Goal: Task Accomplishment & Management: Complete application form

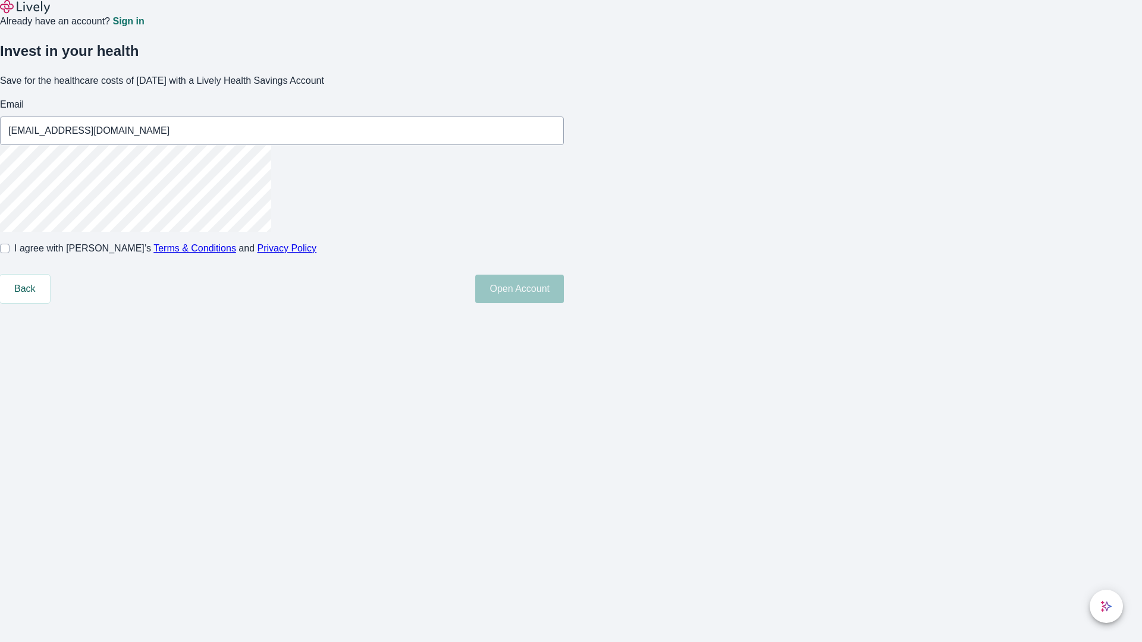
click at [10, 253] on input "I agree with Lively’s Terms & Conditions and Privacy Policy" at bounding box center [5, 249] width 10 height 10
checkbox input "true"
click at [564, 303] on button "Open Account" at bounding box center [519, 289] width 89 height 29
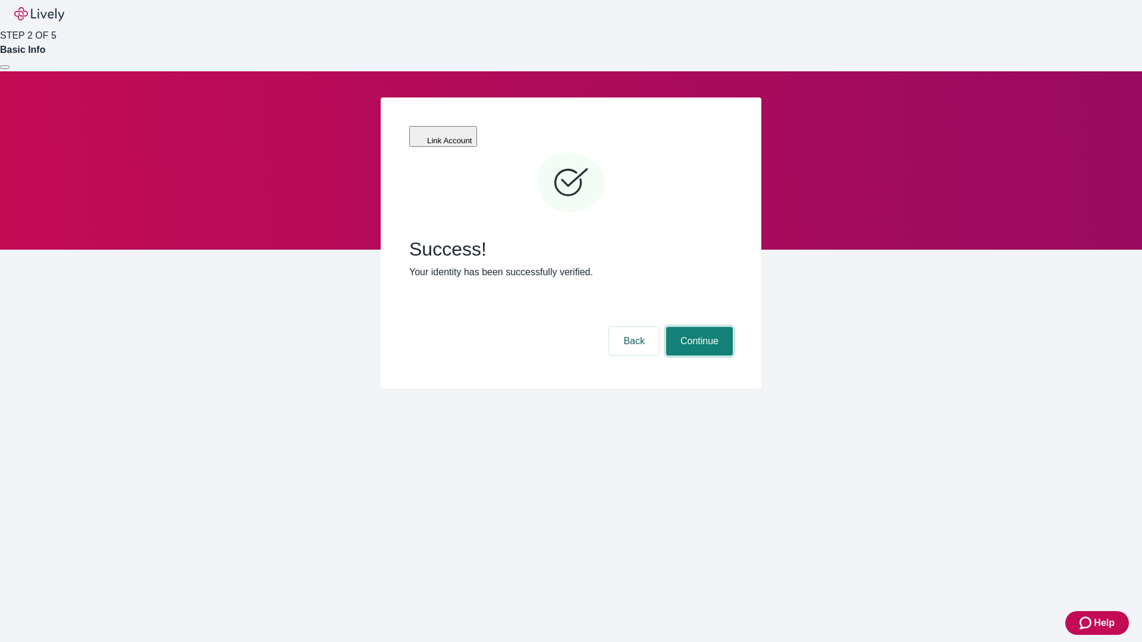
click at [698, 327] on button "Continue" at bounding box center [699, 341] width 67 height 29
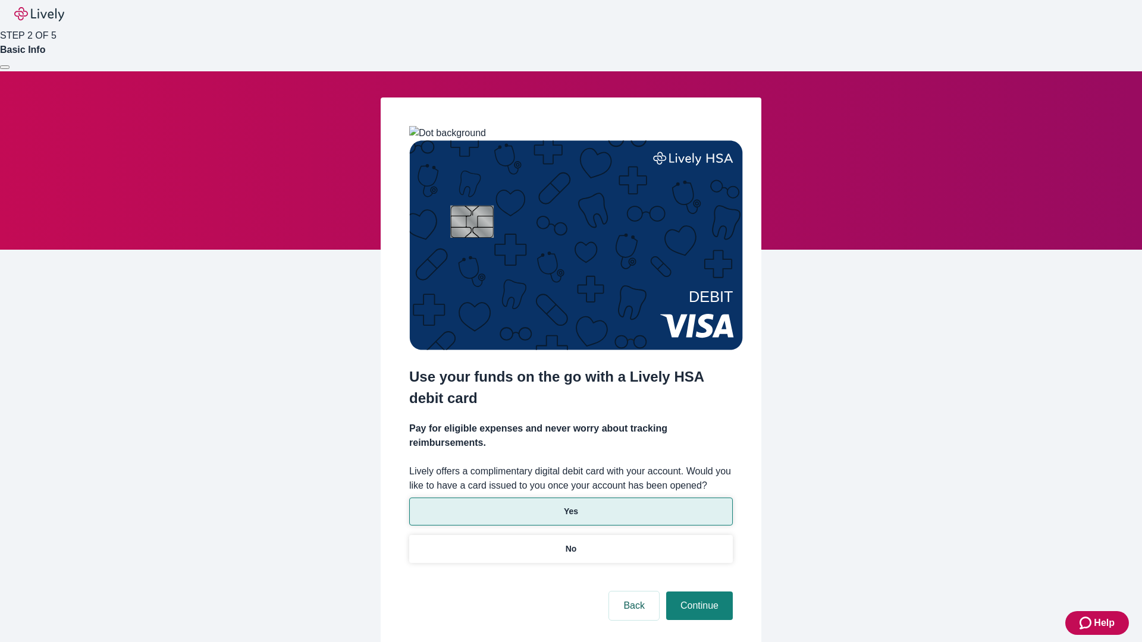
click at [570, 506] on p "Yes" at bounding box center [571, 512] width 14 height 12
click at [698, 592] on button "Continue" at bounding box center [699, 606] width 67 height 29
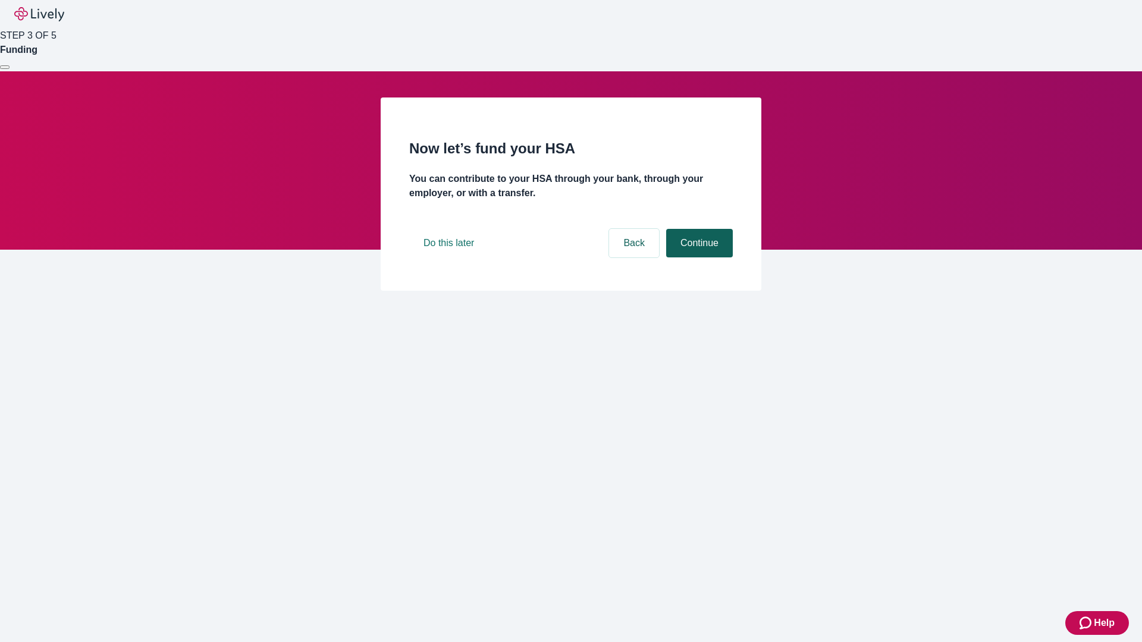
click at [698, 258] on button "Continue" at bounding box center [699, 243] width 67 height 29
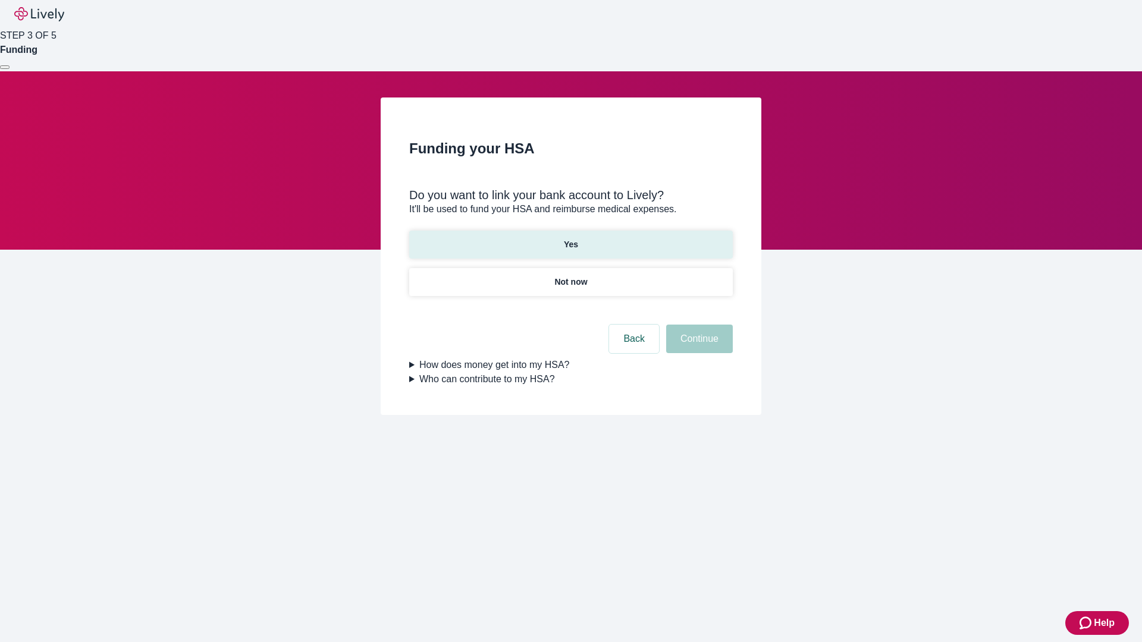
click at [570, 239] on p "Yes" at bounding box center [571, 245] width 14 height 12
click at [698, 325] on button "Continue" at bounding box center [699, 339] width 67 height 29
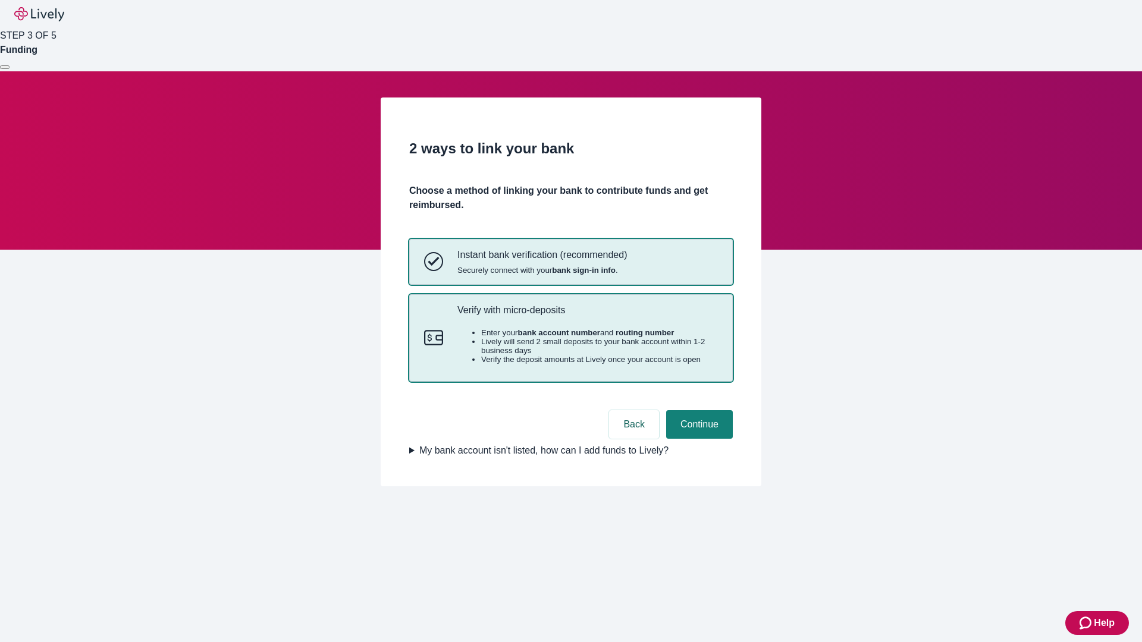
click at [587, 316] on p "Verify with micro-deposits" at bounding box center [587, 310] width 261 height 11
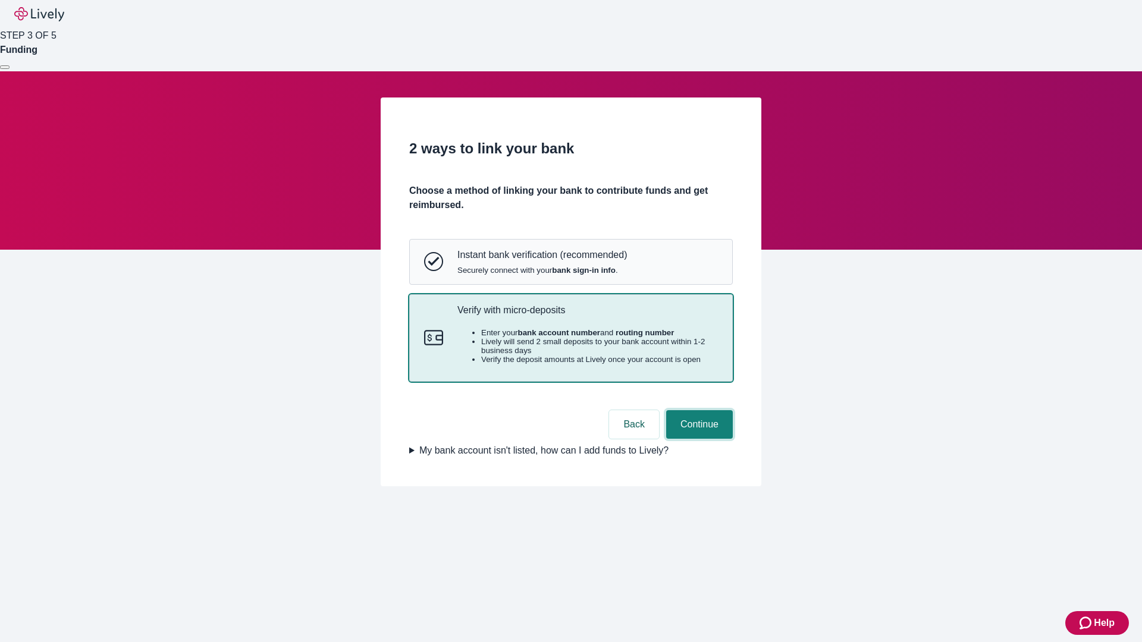
click at [698, 439] on button "Continue" at bounding box center [699, 424] width 67 height 29
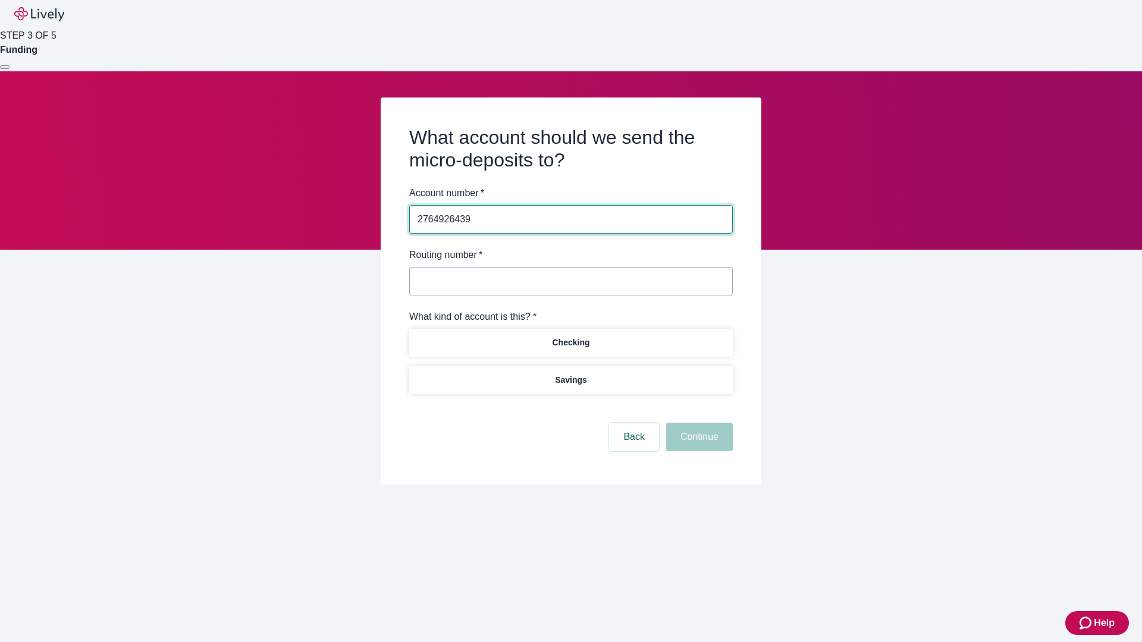
type input "2764926439"
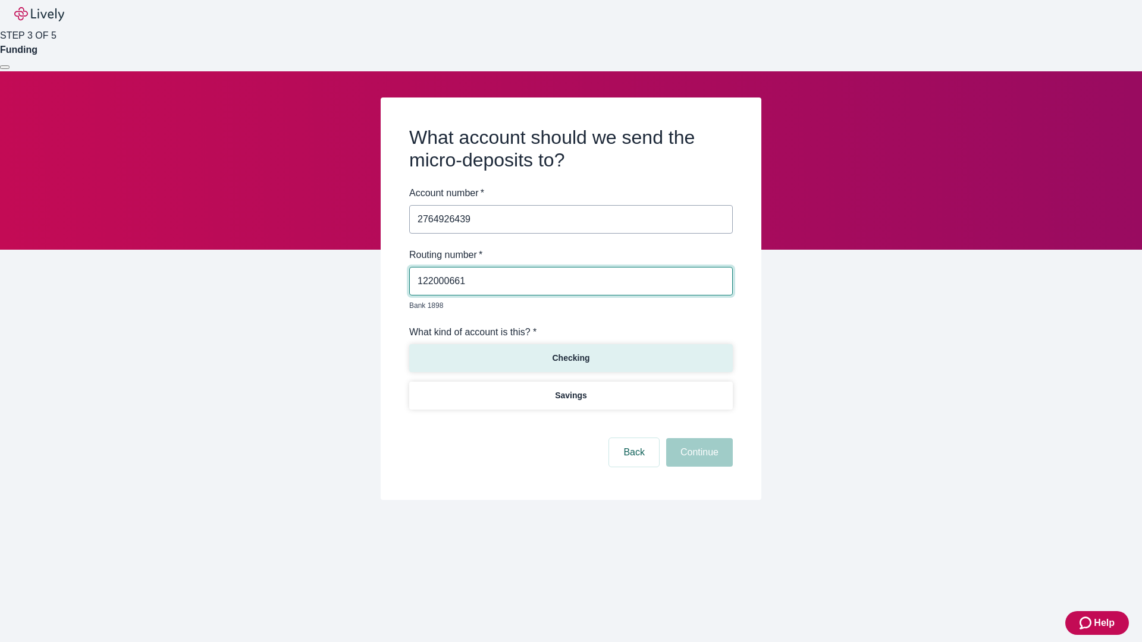
type input "122000661"
click at [570, 352] on p "Checking" at bounding box center [570, 358] width 37 height 12
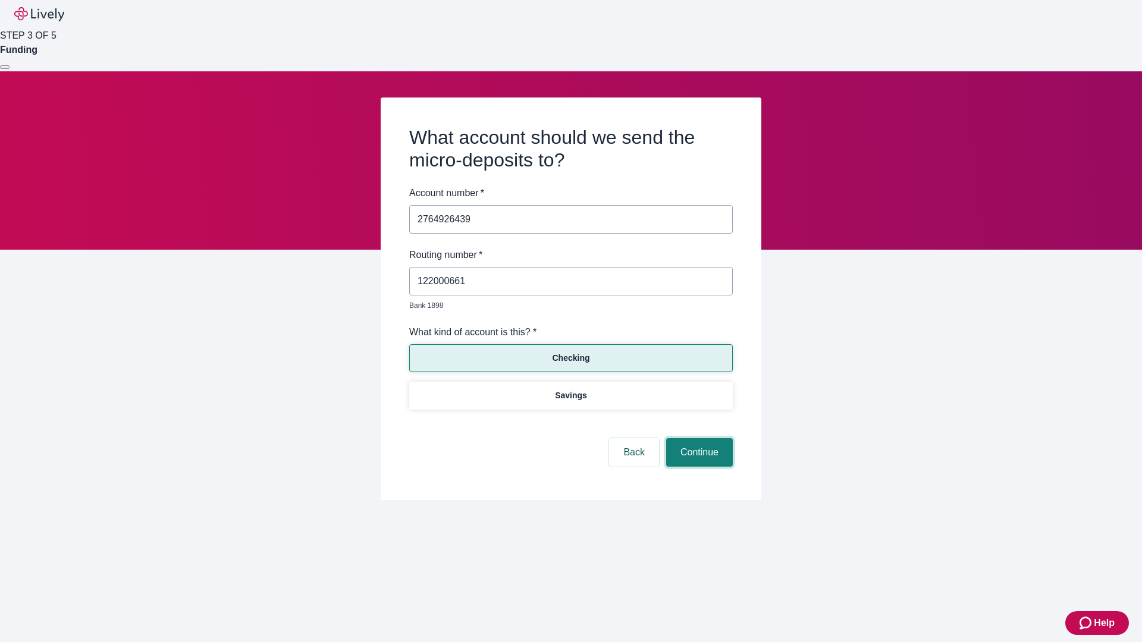
click at [698, 439] on button "Continue" at bounding box center [699, 452] width 67 height 29
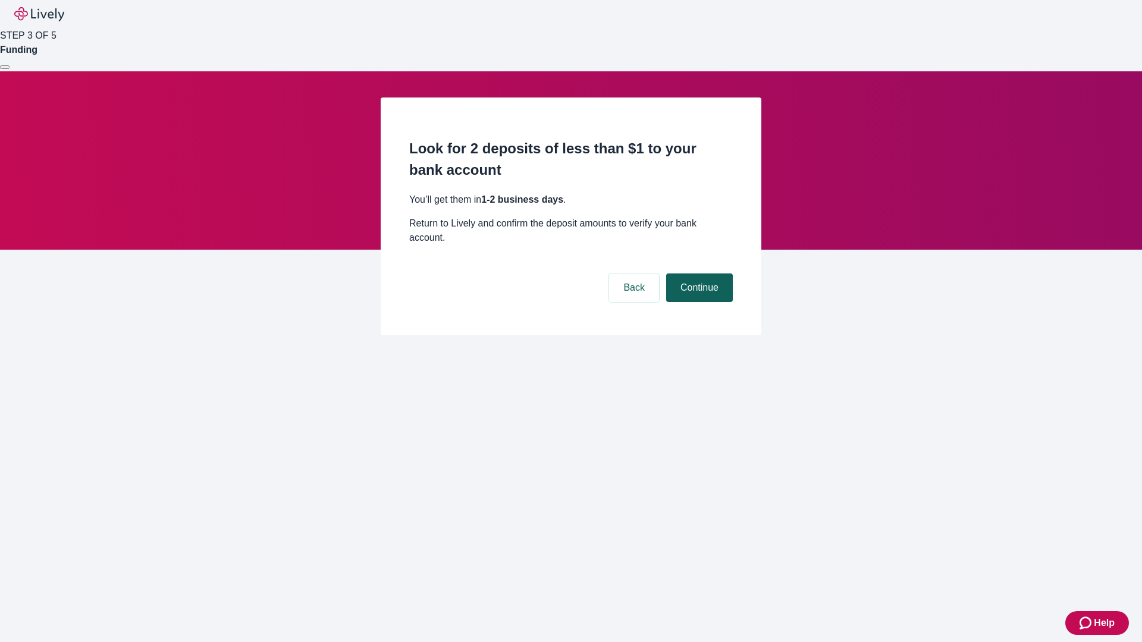
click at [698, 274] on button "Continue" at bounding box center [699, 288] width 67 height 29
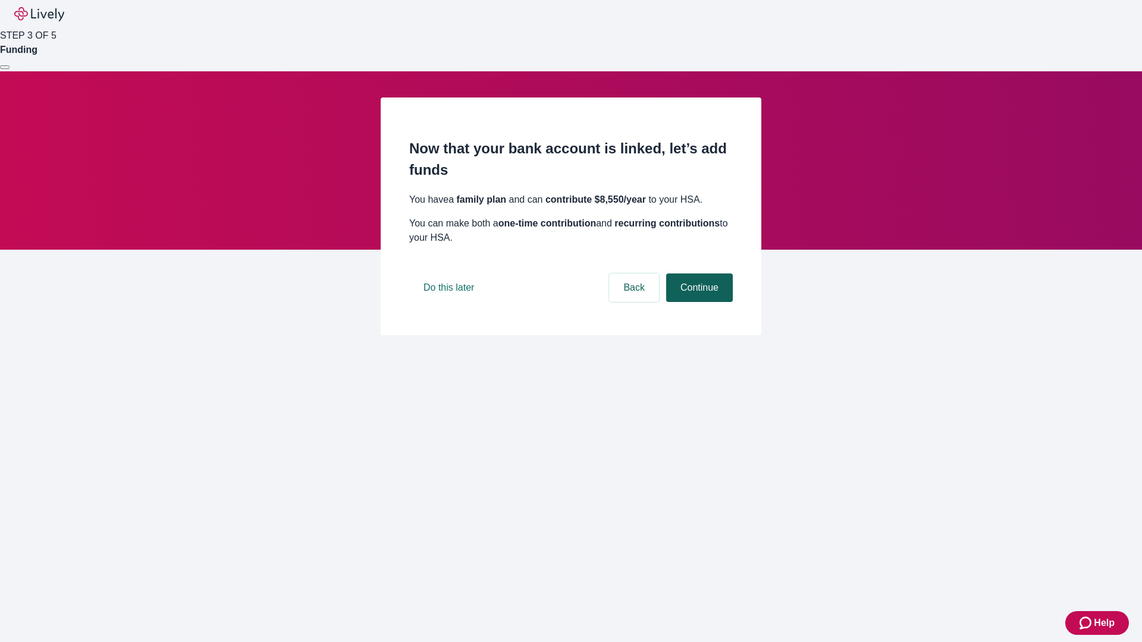
click at [698, 302] on button "Continue" at bounding box center [699, 288] width 67 height 29
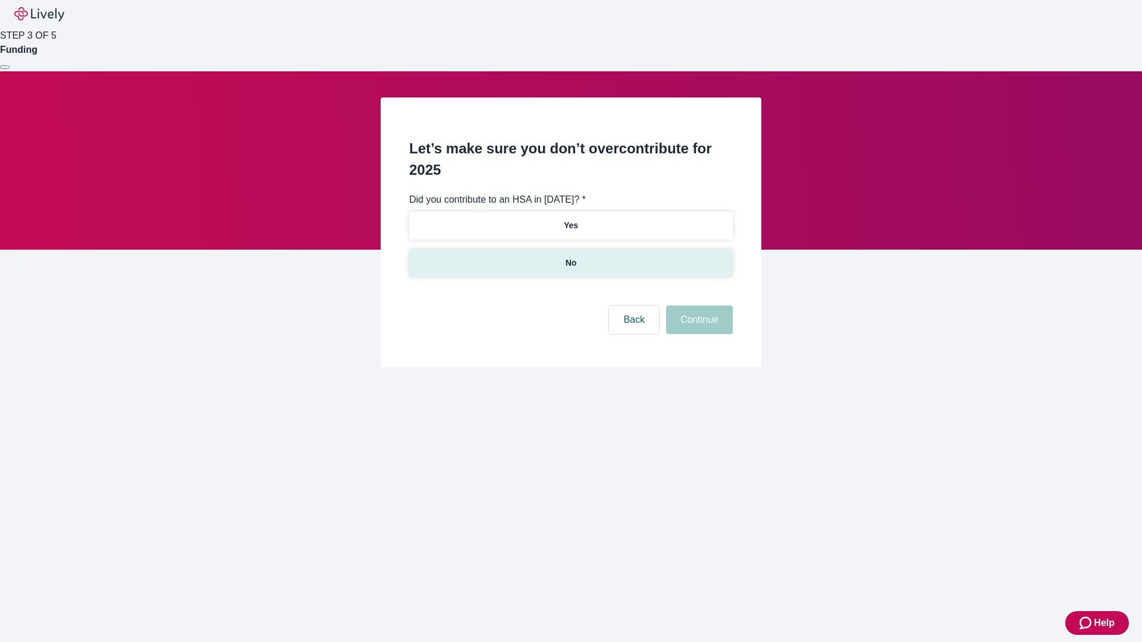
click at [570, 257] on p "No" at bounding box center [571, 263] width 11 height 12
click at [698, 306] on button "Continue" at bounding box center [699, 320] width 67 height 29
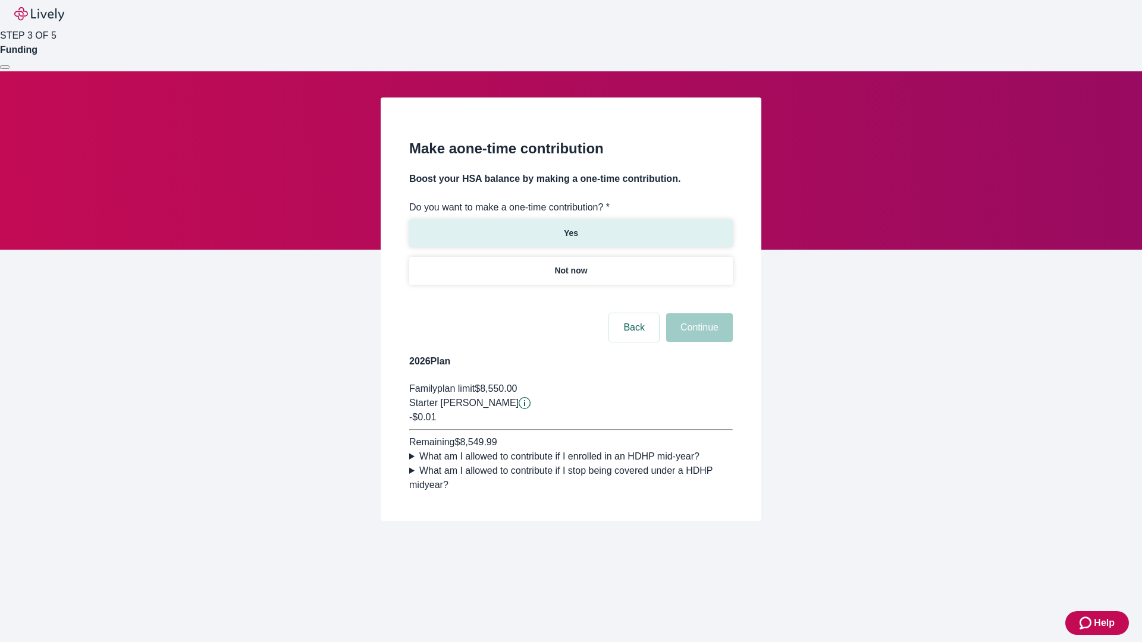
click at [570, 227] on p "Yes" at bounding box center [571, 233] width 14 height 12
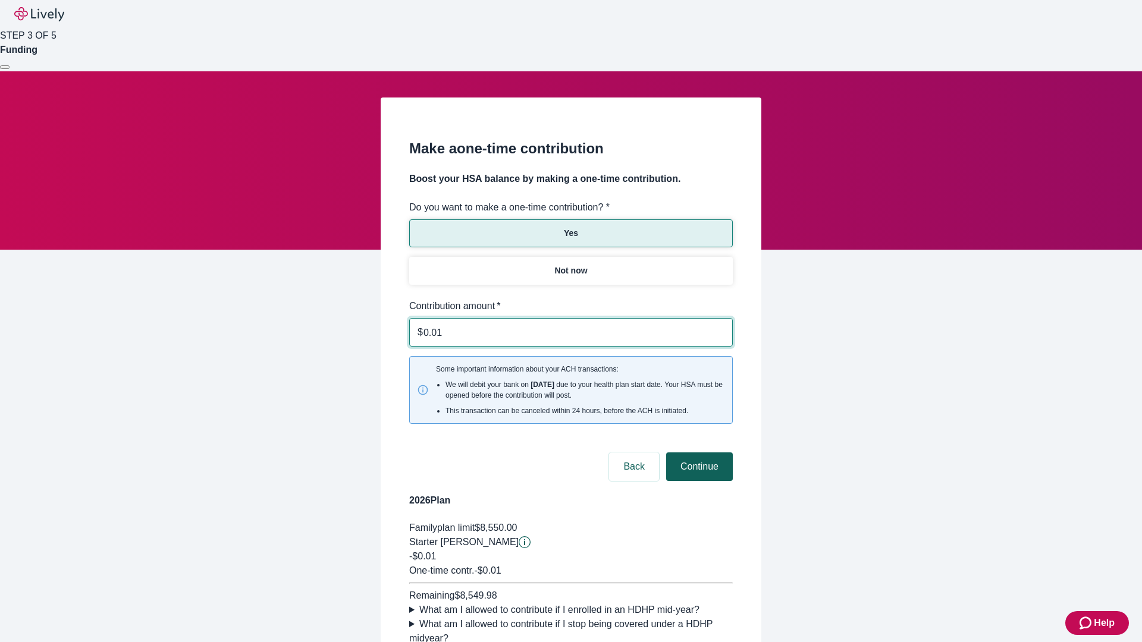
type input "0.01"
click at [698, 453] on button "Continue" at bounding box center [699, 467] width 67 height 29
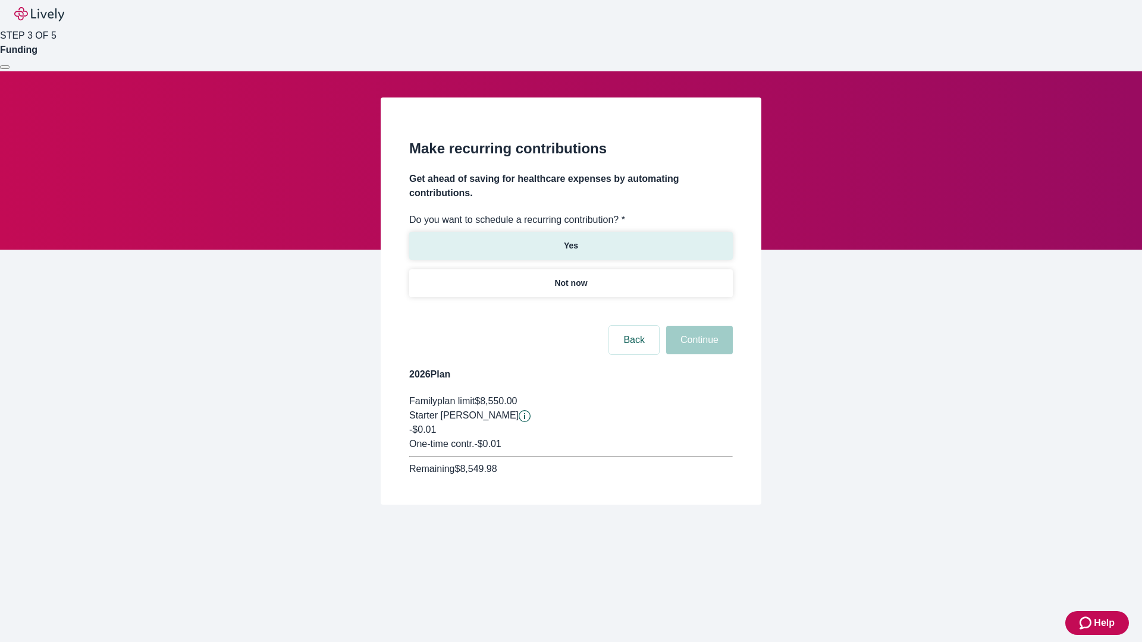
click at [570, 240] on p "Yes" at bounding box center [571, 246] width 14 height 12
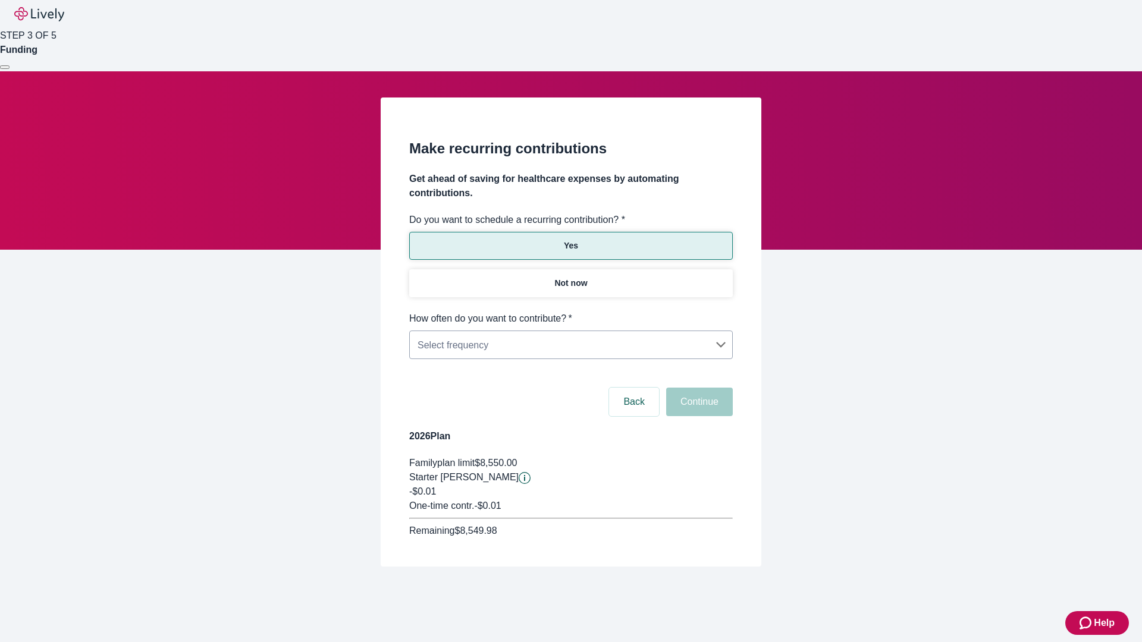
click at [570, 312] on body "Help STEP 3 OF 5 Funding Make recurring contributions Get ahead of saving for h…" at bounding box center [571, 312] width 1142 height 624
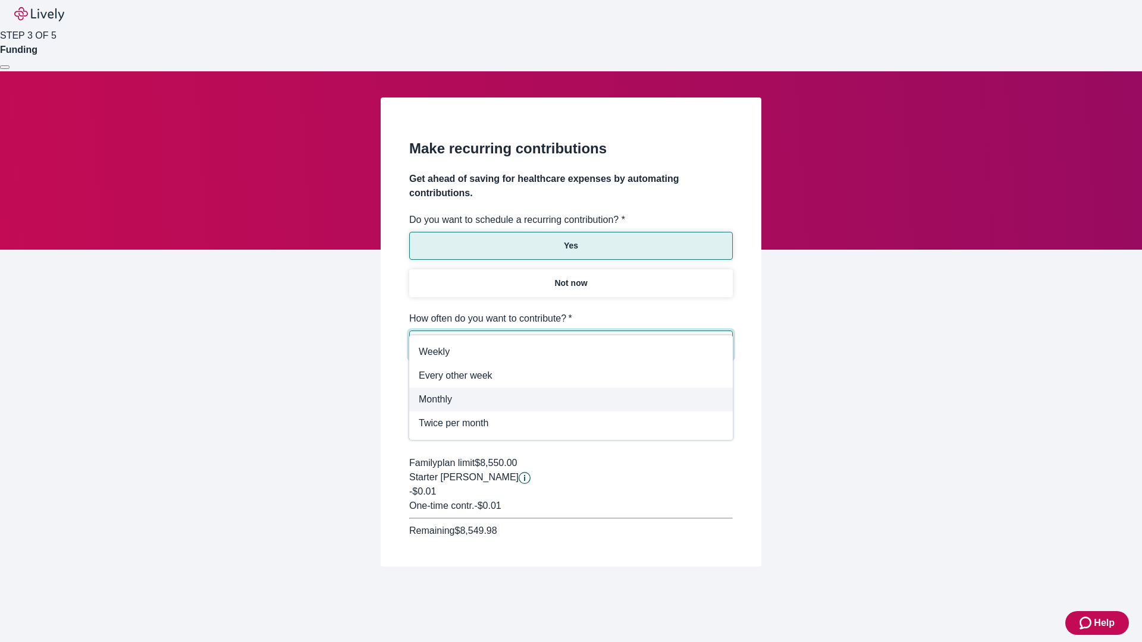
click at [571, 400] on span "Monthly" at bounding box center [571, 400] width 305 height 14
type input "Monthly"
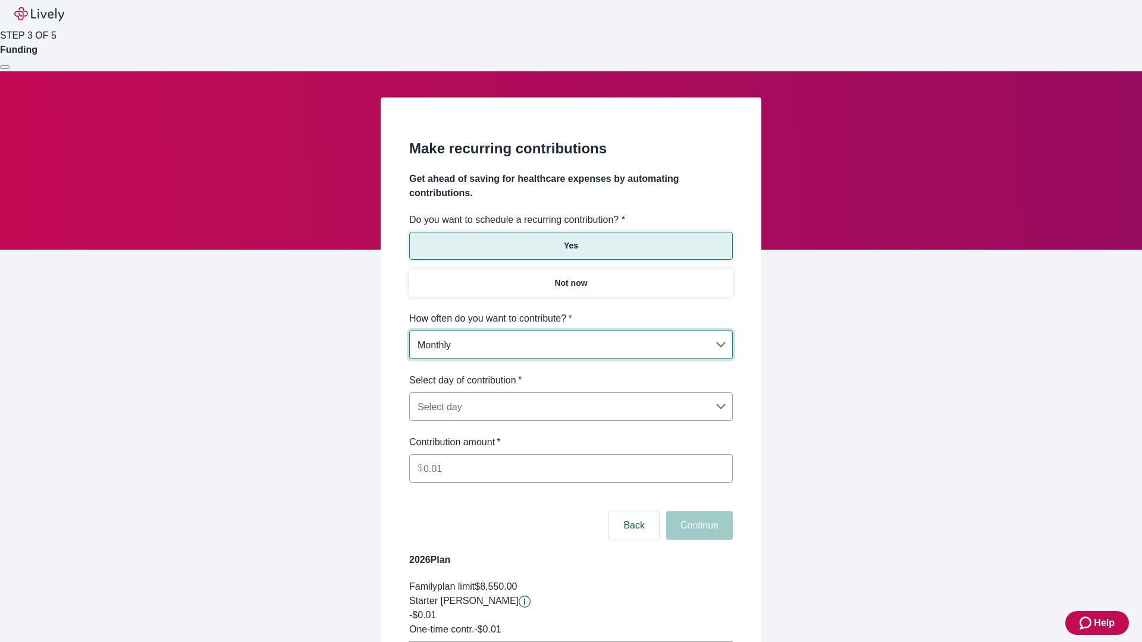
click at [570, 374] on body "Help STEP 3 OF 5 Funding Make recurring contributions Get ahead of saving for h…" at bounding box center [571, 374] width 1142 height 748
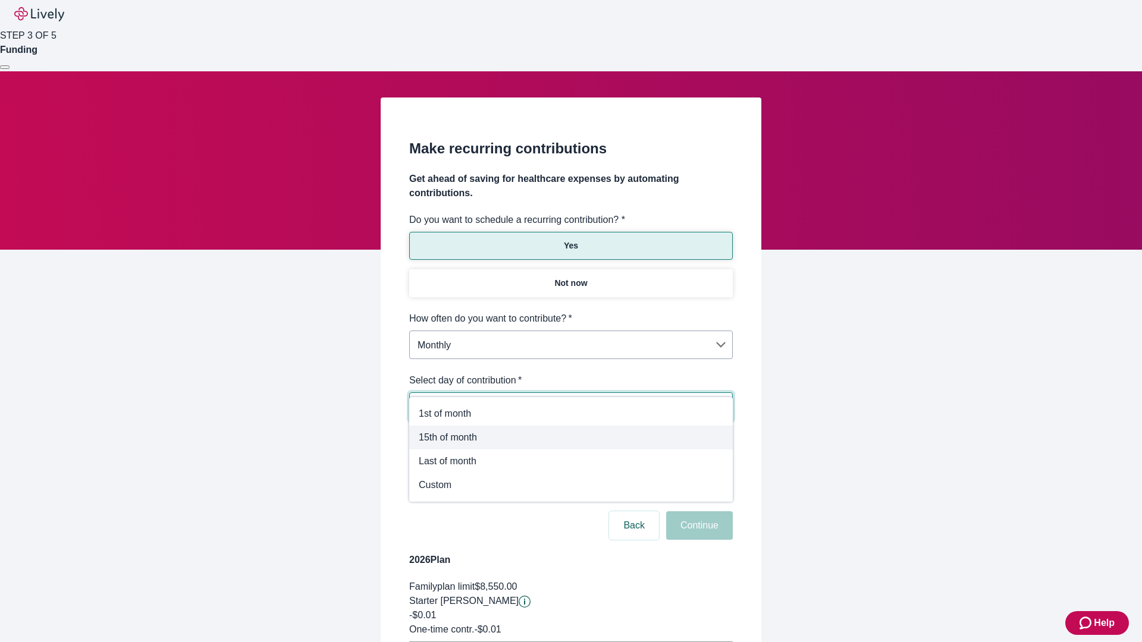
click at [571, 438] on span "15th of month" at bounding box center [571, 438] width 305 height 14
type input "Monthly15th"
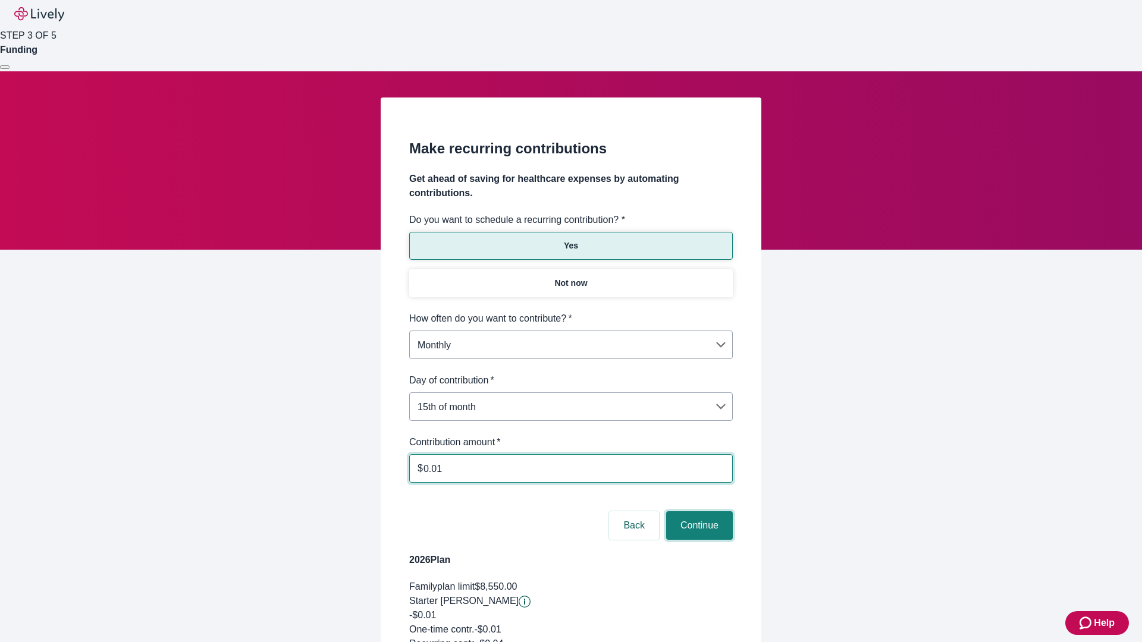
click at [698, 512] on button "Continue" at bounding box center [699, 526] width 67 height 29
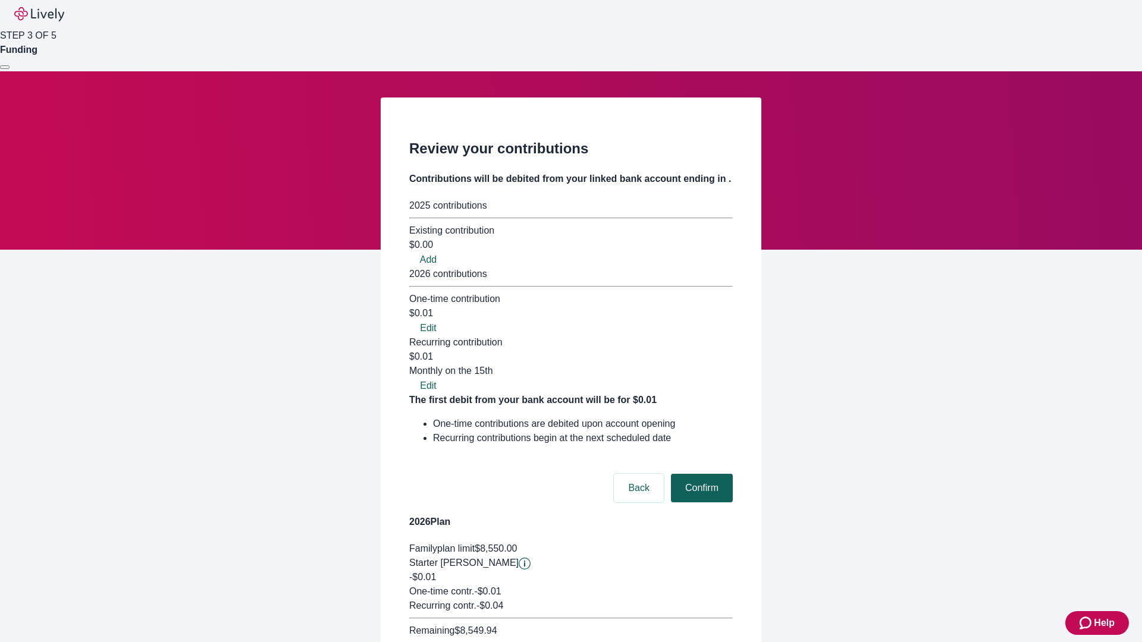
click at [700, 474] on button "Confirm" at bounding box center [702, 488] width 62 height 29
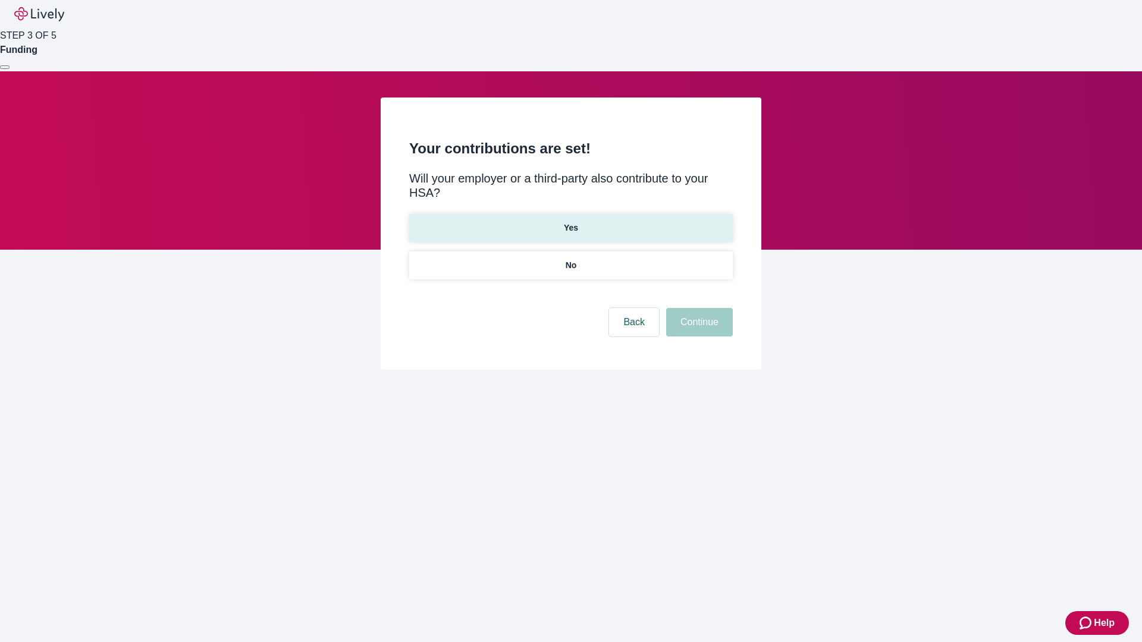
click at [570, 222] on p "Yes" at bounding box center [571, 228] width 14 height 12
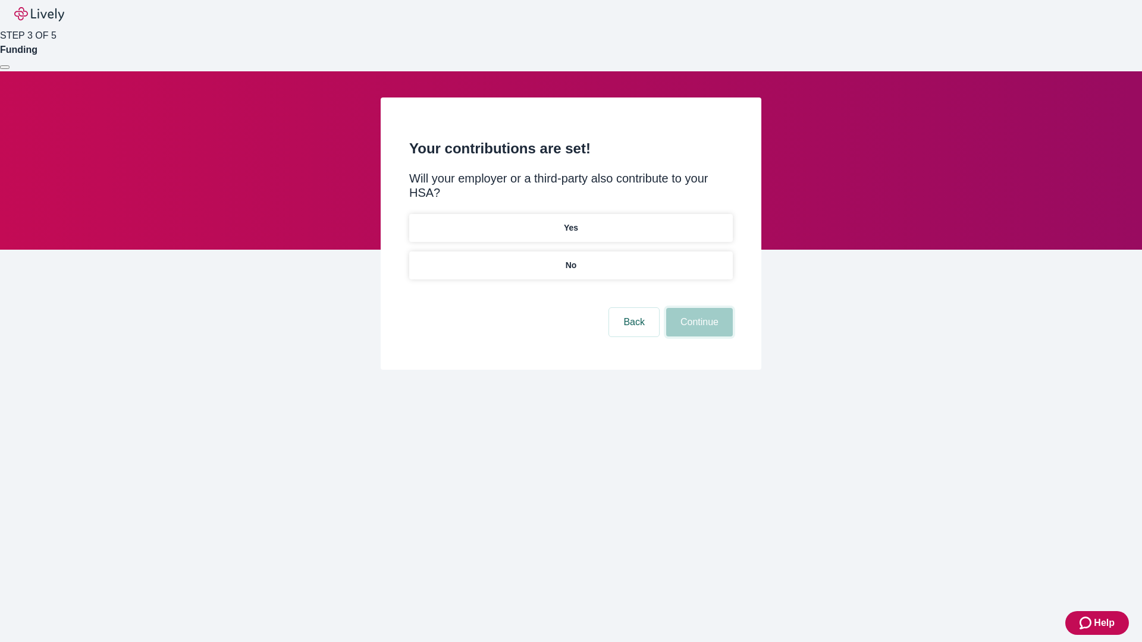
click at [698, 308] on button "Continue" at bounding box center [699, 322] width 67 height 29
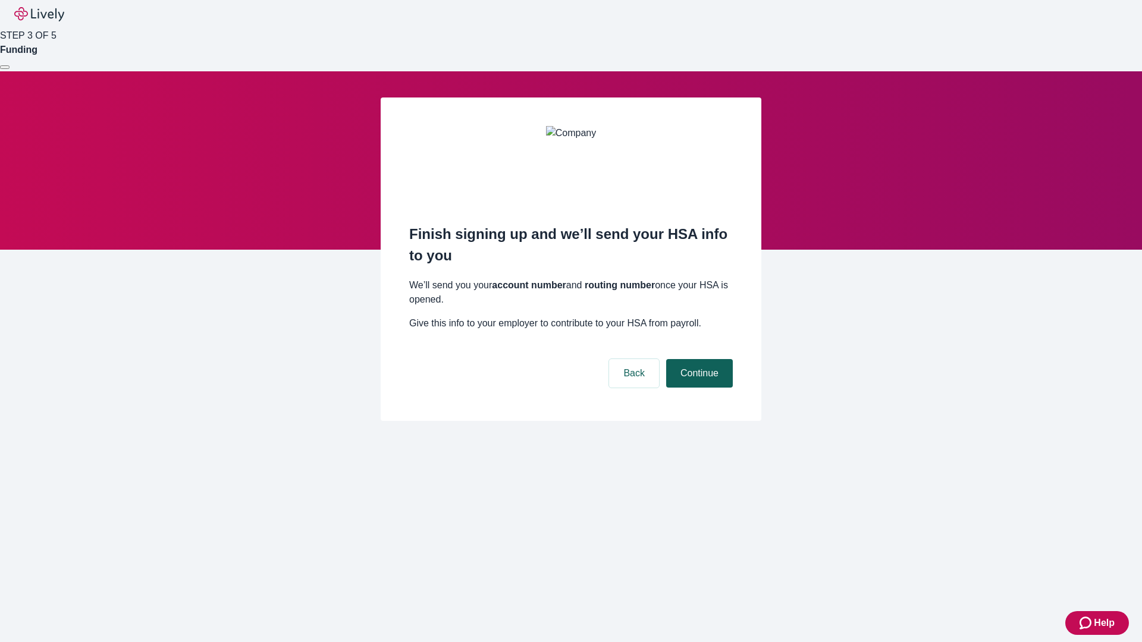
click at [698, 359] on button "Continue" at bounding box center [699, 373] width 67 height 29
